Goal: Transaction & Acquisition: Subscribe to service/newsletter

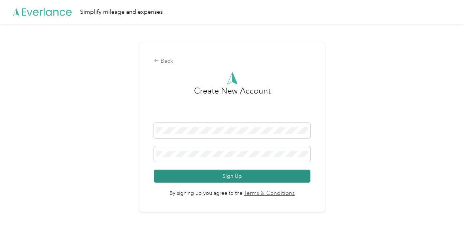
click at [223, 175] on button "Sign Up" at bounding box center [232, 176] width 157 height 13
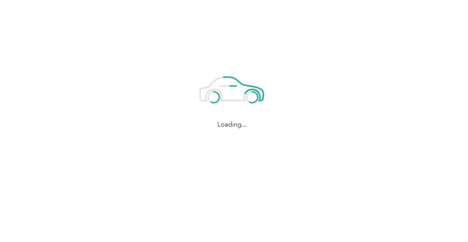
click at [223, 175] on div "Loading..." at bounding box center [232, 97] width 465 height 194
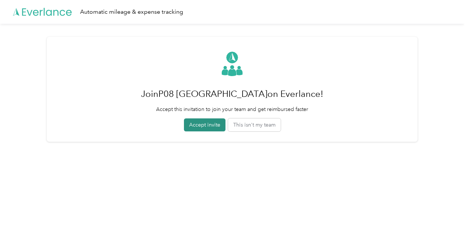
click at [205, 123] on button "Accept invite" at bounding box center [205, 124] width 42 height 13
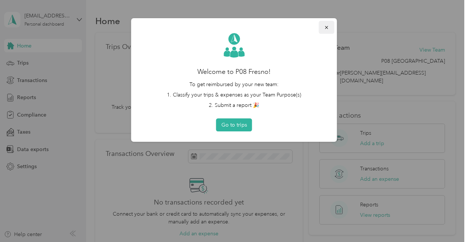
click at [328, 28] on icon "button" at bounding box center [326, 27] width 5 height 5
